Goal: Transaction & Acquisition: Purchase product/service

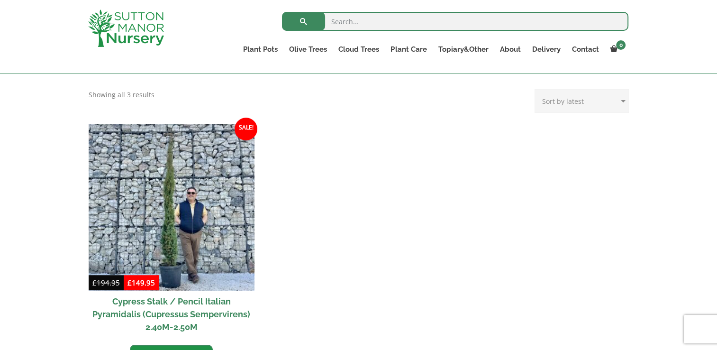
scroll to position [255, 0]
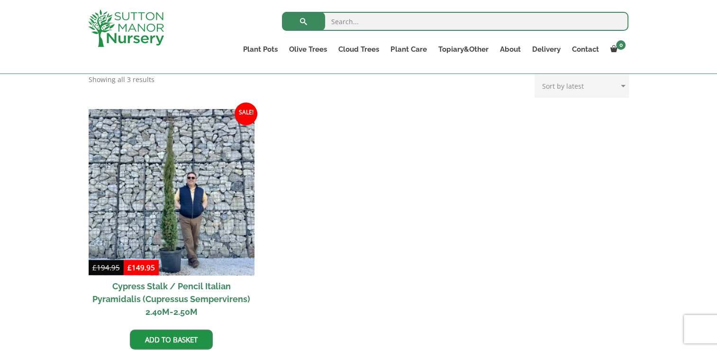
click at [614, 87] on select "Sort by popularity Sort by latest Sort by price: low to high Sort by price: hig…" at bounding box center [582, 86] width 94 height 24
select select "price"
click at [537, 74] on select "Sort by popularity Sort by latest Sort by price: low to high Sort by price: hig…" at bounding box center [582, 86] width 94 height 24
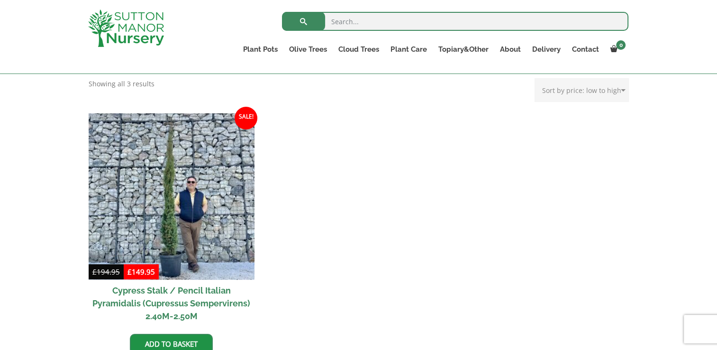
scroll to position [253, 0]
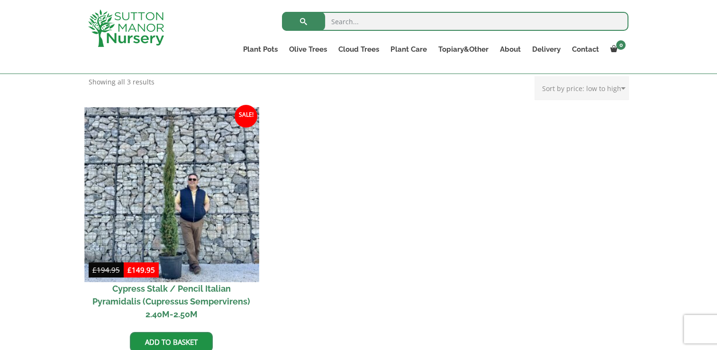
click at [181, 199] on img at bounding box center [171, 194] width 174 height 174
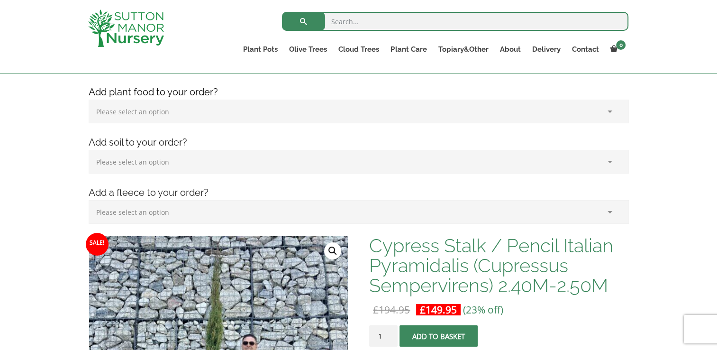
scroll to position [153, 0]
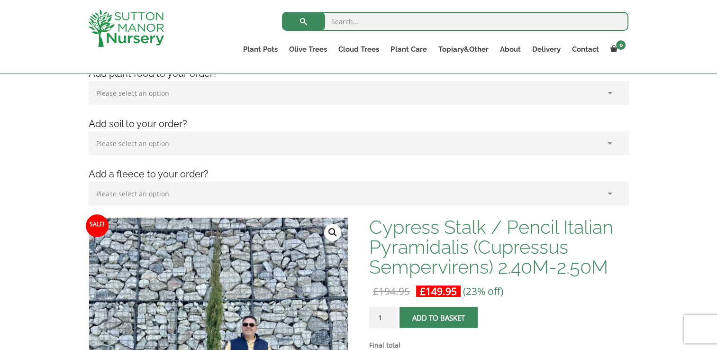
click at [607, 145] on select "Please select an option (x1) 75L Bag (£34.99) (x2) 75L Bag (£69.98) (x3) 75L Ba…" at bounding box center [359, 143] width 540 height 24
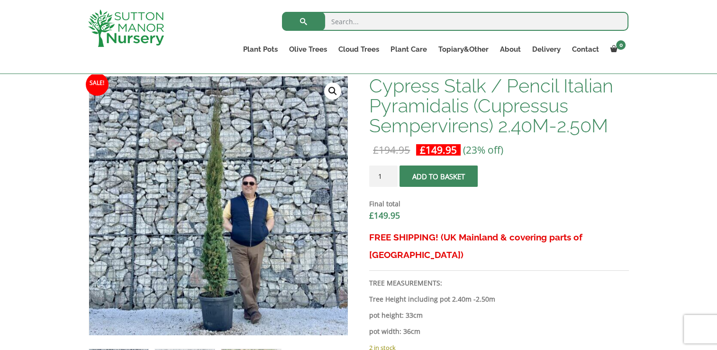
scroll to position [292, 0]
